Goal: Information Seeking & Learning: Check status

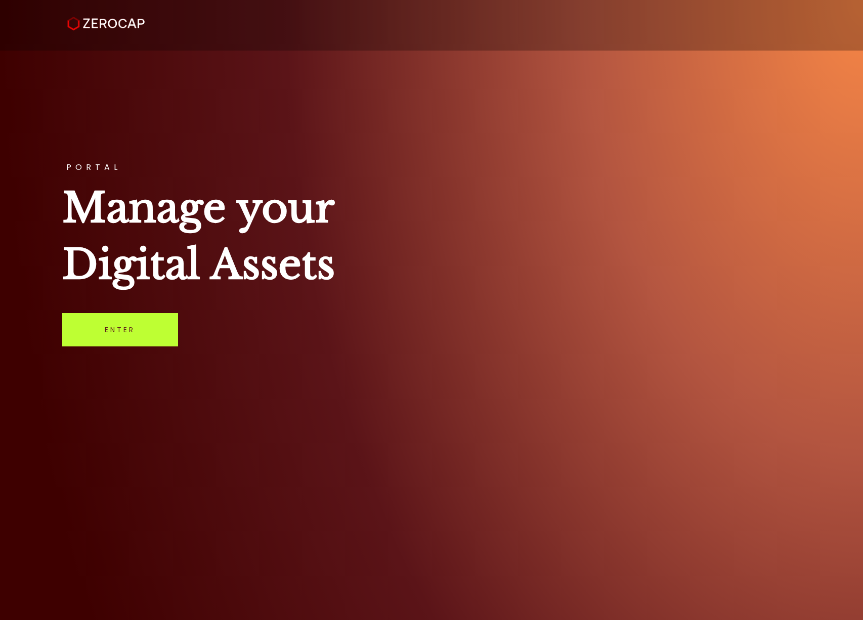
click at [159, 323] on link "Enter" at bounding box center [120, 329] width 116 height 33
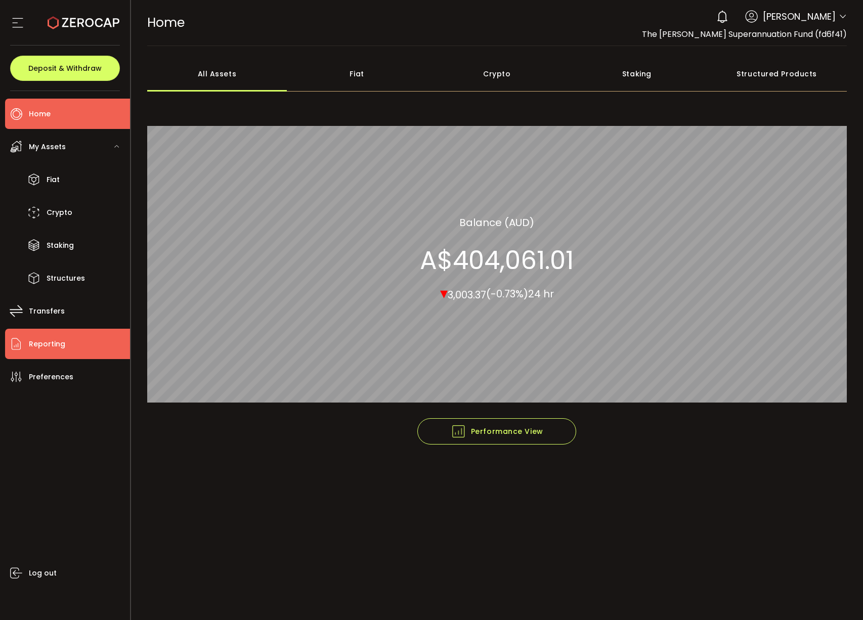
click at [60, 348] on span "Reporting" at bounding box center [47, 344] width 36 height 15
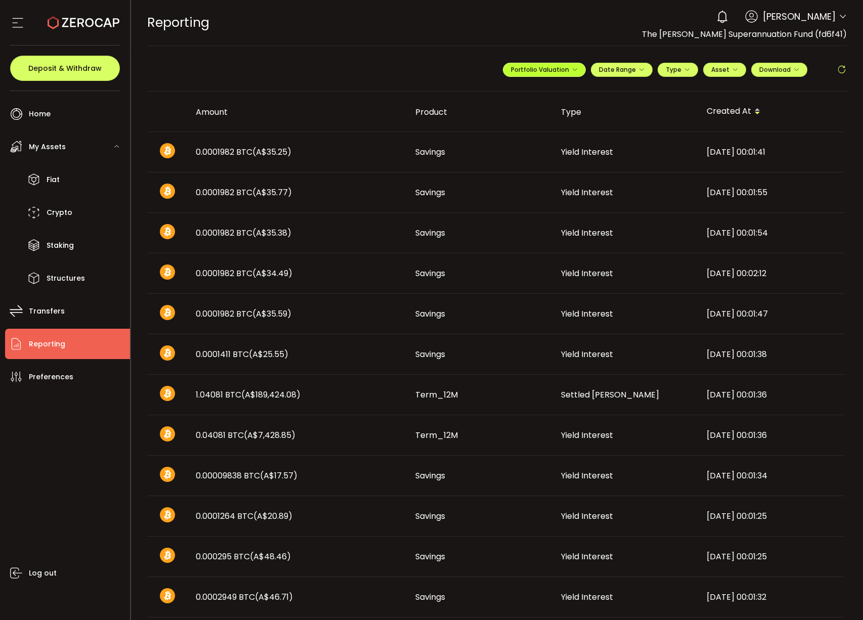
click at [570, 75] on button "Portfolio Valuation" at bounding box center [544, 70] width 83 height 14
click at [766, 67] on span "Download" at bounding box center [779, 69] width 40 height 9
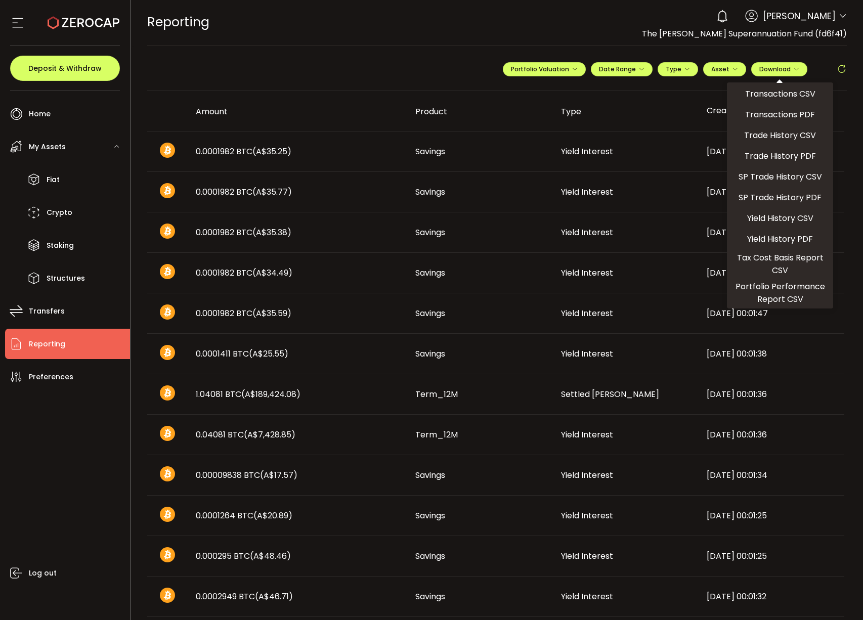
click at [314, 41] on div "REPORTING Buy Power A$3,142.43 AUD Reporting Reporting Verify Your Identity 0 A…" at bounding box center [497, 22] width 700 height 46
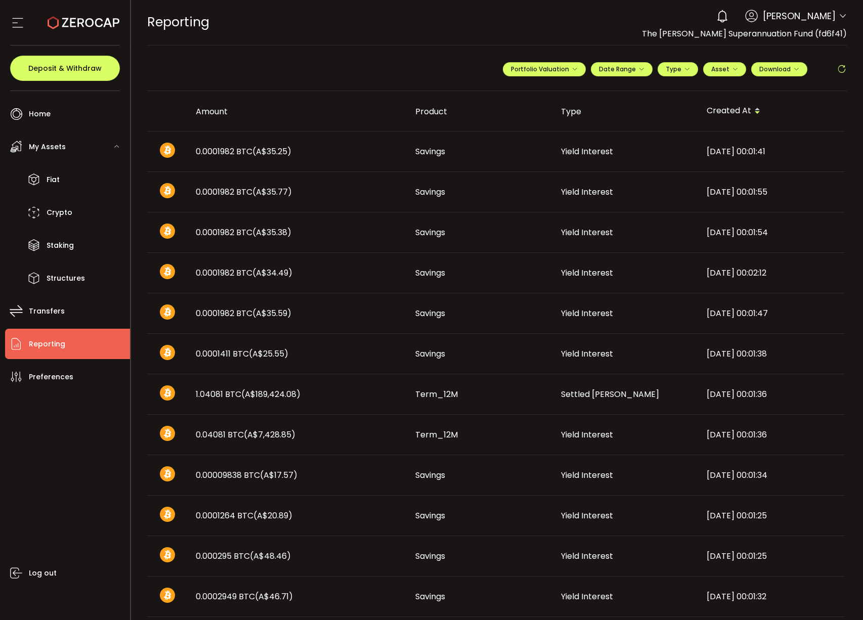
click at [158, 144] on div at bounding box center [167, 152] width 24 height 18
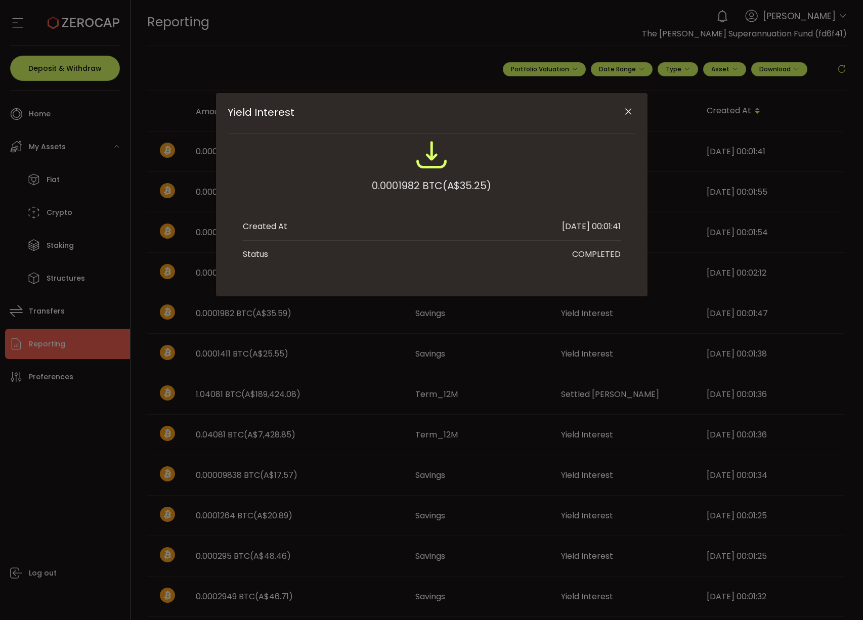
click at [631, 107] on icon "Close" at bounding box center [628, 112] width 10 height 10
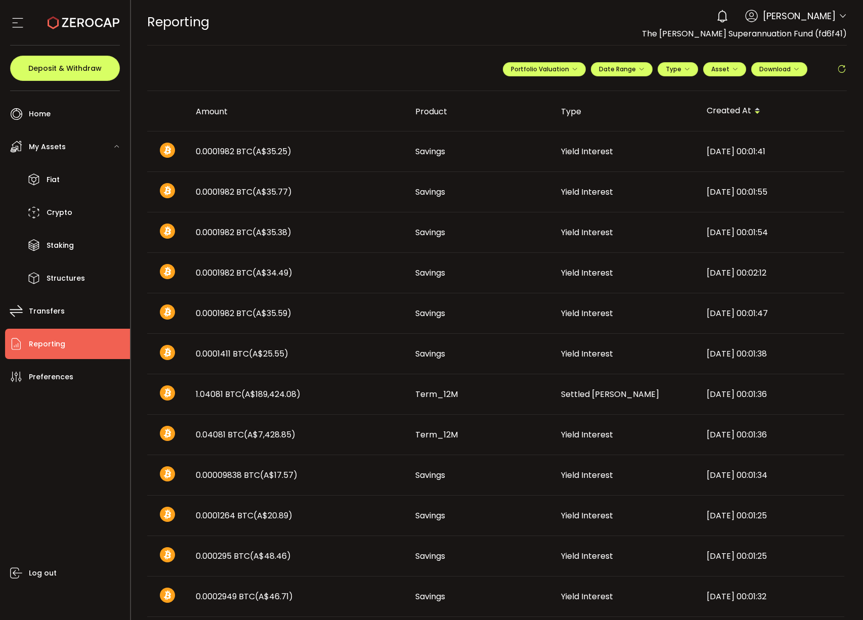
scroll to position [372, 0]
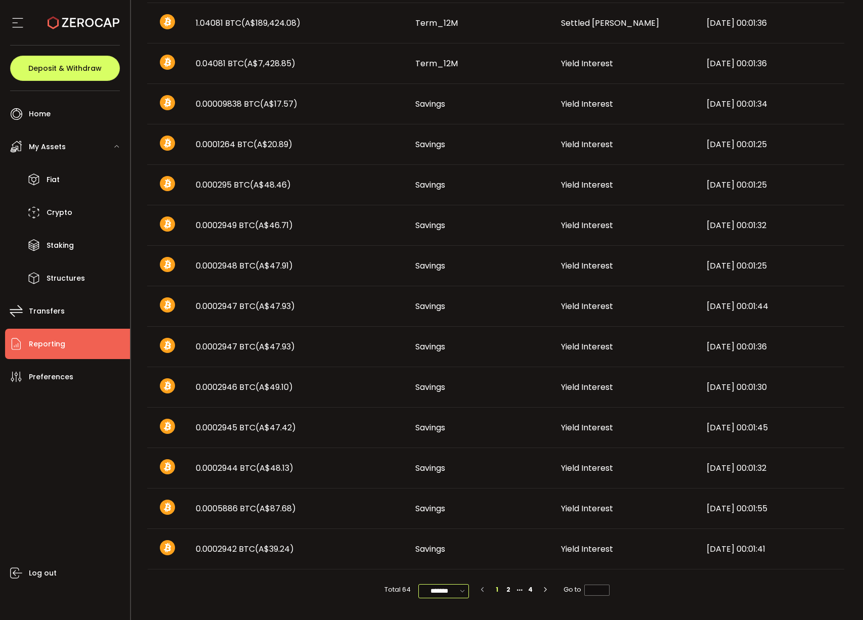
click at [455, 593] on input "*******" at bounding box center [443, 591] width 51 height 14
click at [453, 565] on span "100/page" at bounding box center [443, 566] width 33 height 10
type input "********"
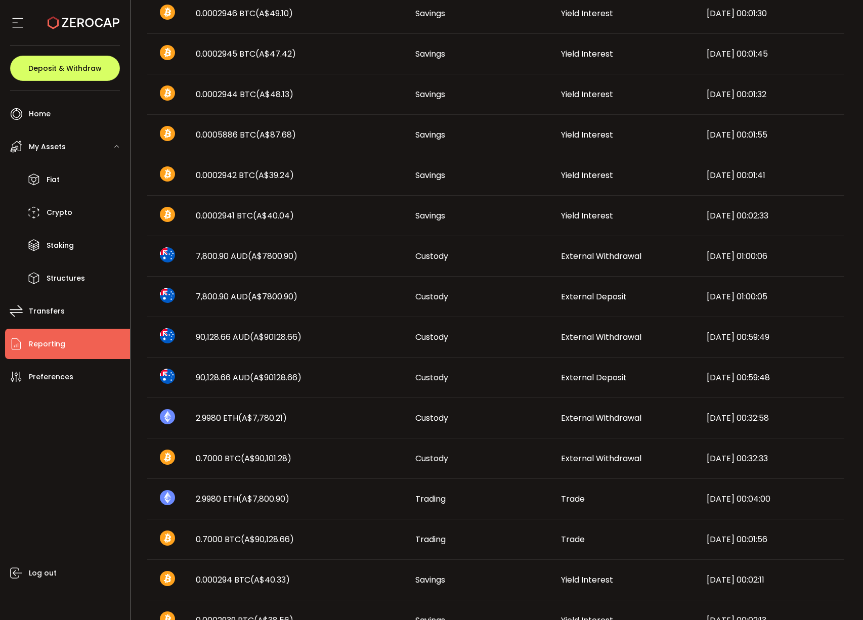
scroll to position [740, 0]
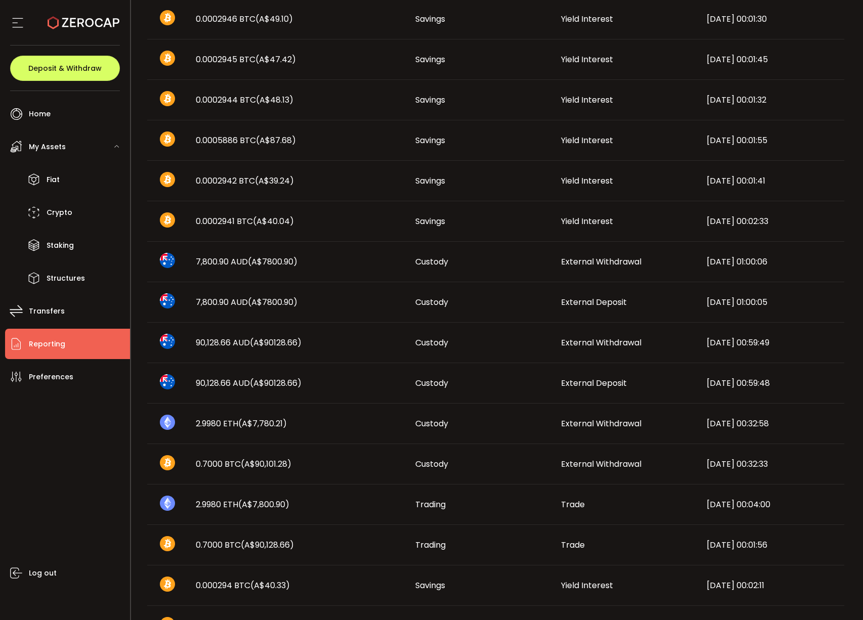
click at [236, 261] on span "7,800.90 AUD (A$7800.90)" at bounding box center [247, 262] width 102 height 12
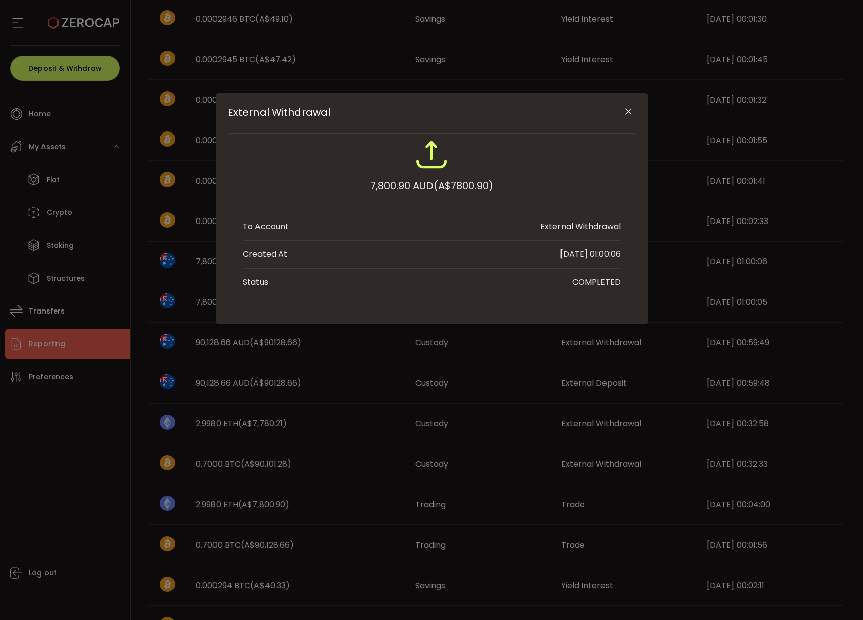
click at [625, 107] on icon "Close" at bounding box center [628, 112] width 10 height 10
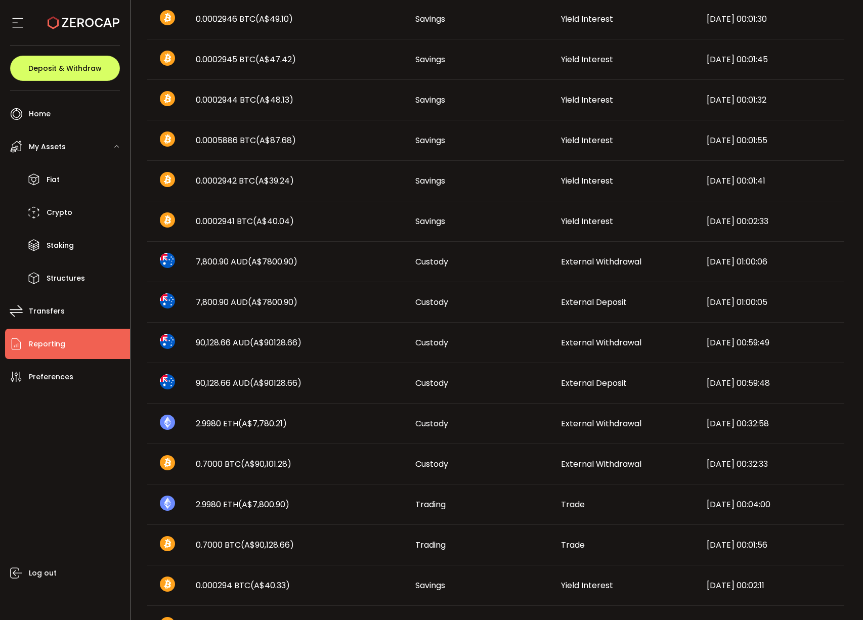
drag, startPoint x: 307, startPoint y: 300, endPoint x: 172, endPoint y: 302, distance: 135.0
click at [172, 302] on tr "7,800.90 AUD (A$7800.90) Custody External Deposit 2025-04-07 01:00:05" at bounding box center [495, 302] width 697 height 40
click at [0, 0] on div "External Withdrawal 7,800.90 AUD (A$7800.90) To Account External Withdrawal Cre…" at bounding box center [0, 0] width 0 height 0
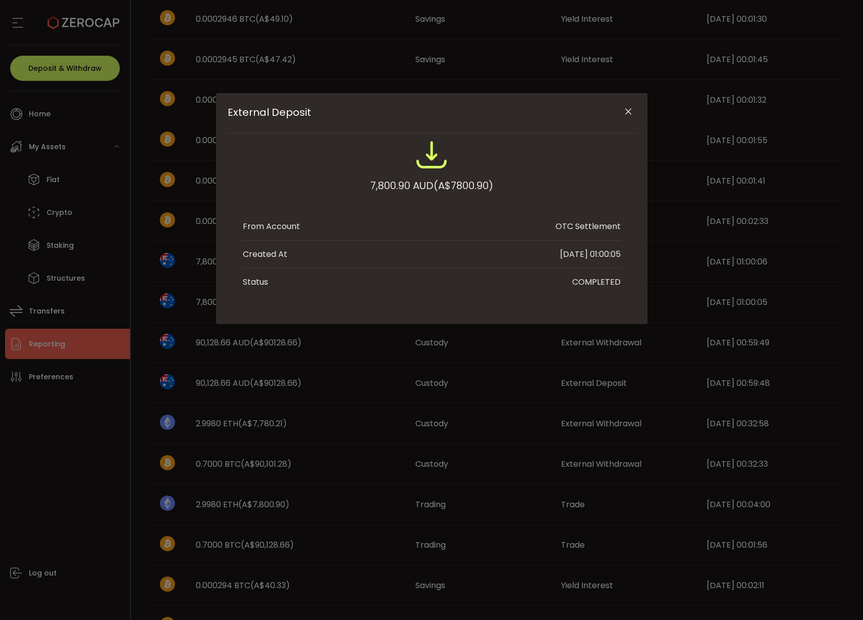
click at [628, 109] on icon "Close" at bounding box center [628, 112] width 10 height 10
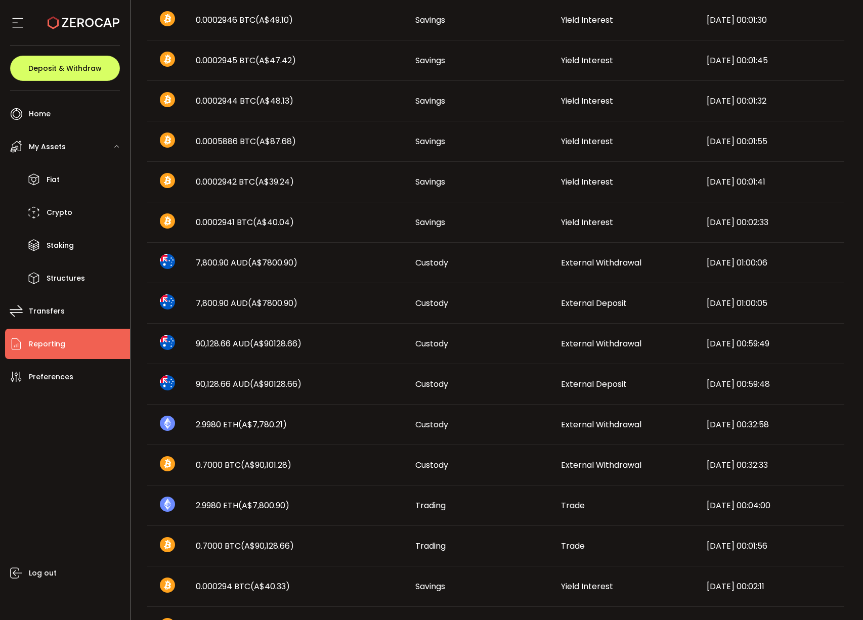
scroll to position [738, 0]
click at [275, 305] on span "(A$7800.90)" at bounding box center [273, 304] width 50 height 12
click at [0, 0] on div "External Deposit 7,800.90 AUD (A$7800.90) From Account OTC Settlement Created A…" at bounding box center [0, 0] width 0 height 0
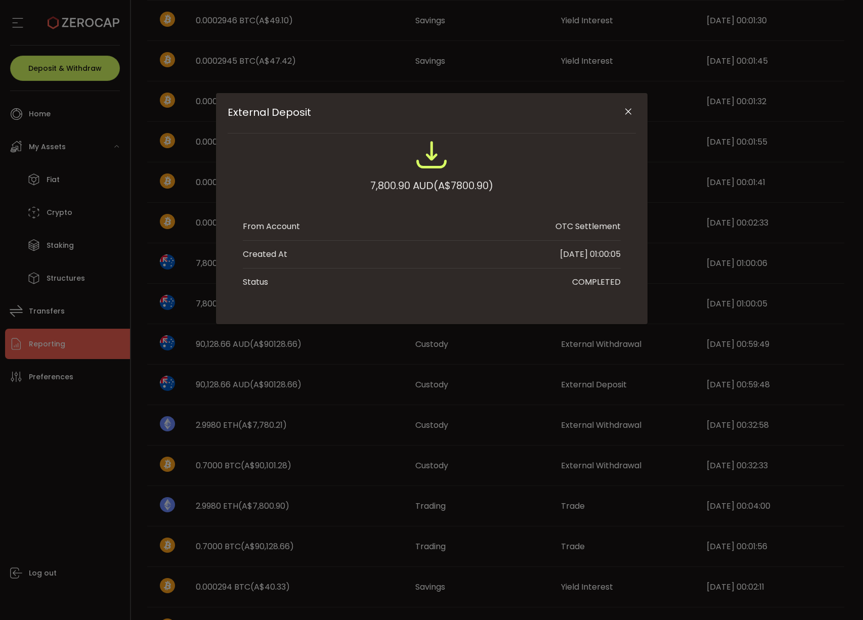
click at [628, 111] on icon "Close" at bounding box center [628, 112] width 10 height 10
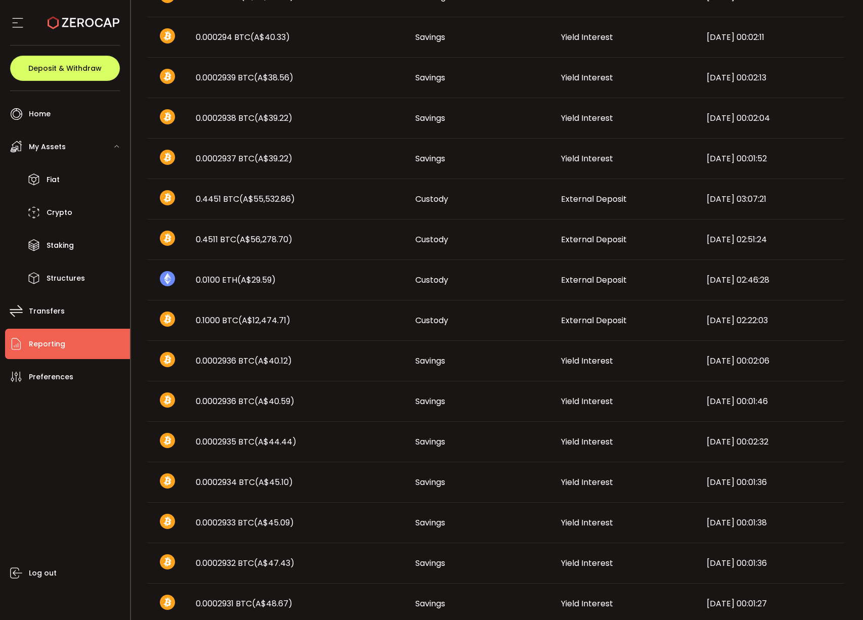
scroll to position [1291, 0]
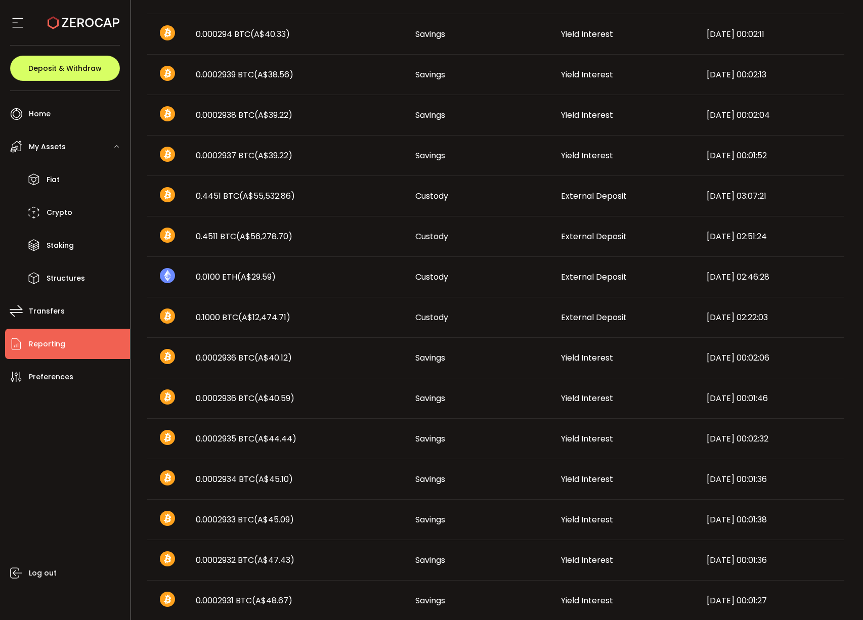
click at [270, 199] on span "(A$55,532.86)" at bounding box center [267, 196] width 56 height 12
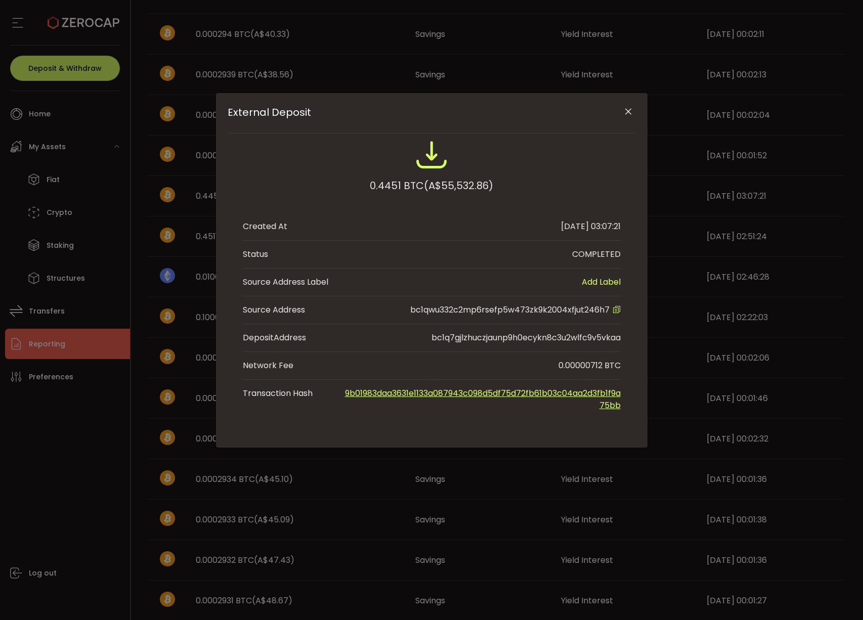
click at [610, 399] on link "9b01983daa3631e1133a087943c098d5df75d72fb61b03c04aa2d3fb1f9a75bb" at bounding box center [483, 399] width 276 height 24
click at [630, 111] on icon "Close" at bounding box center [628, 112] width 10 height 10
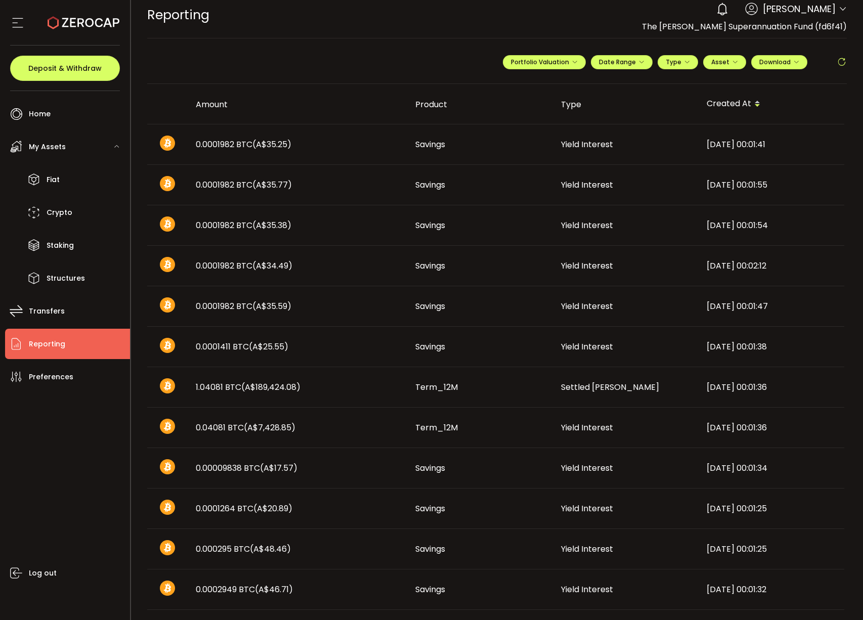
scroll to position [0, 0]
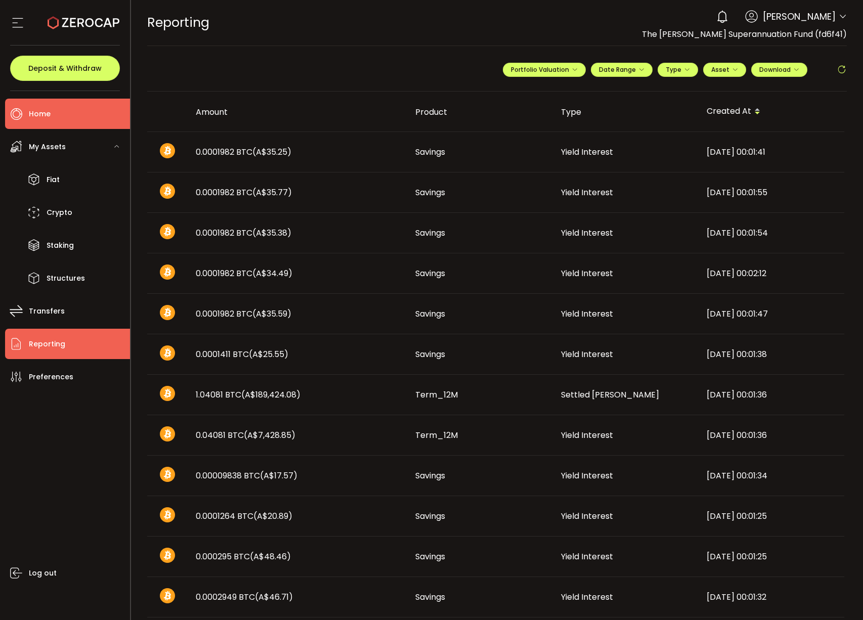
click at [48, 111] on span "Home" at bounding box center [40, 114] width 22 height 15
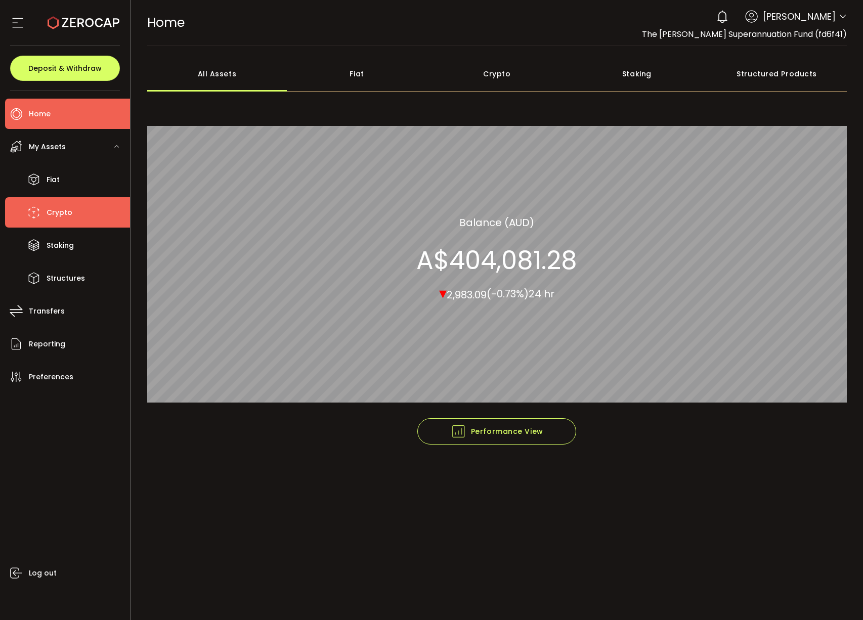
click at [58, 211] on span "Crypto" at bounding box center [60, 212] width 26 height 15
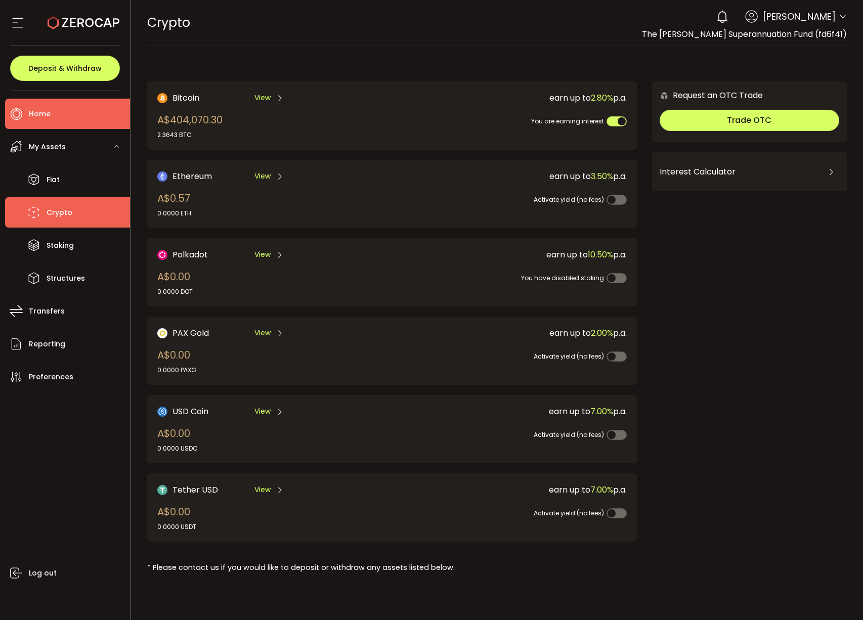
click at [70, 101] on li "Home" at bounding box center [67, 114] width 125 height 30
